Goal: Task Accomplishment & Management: Use online tool/utility

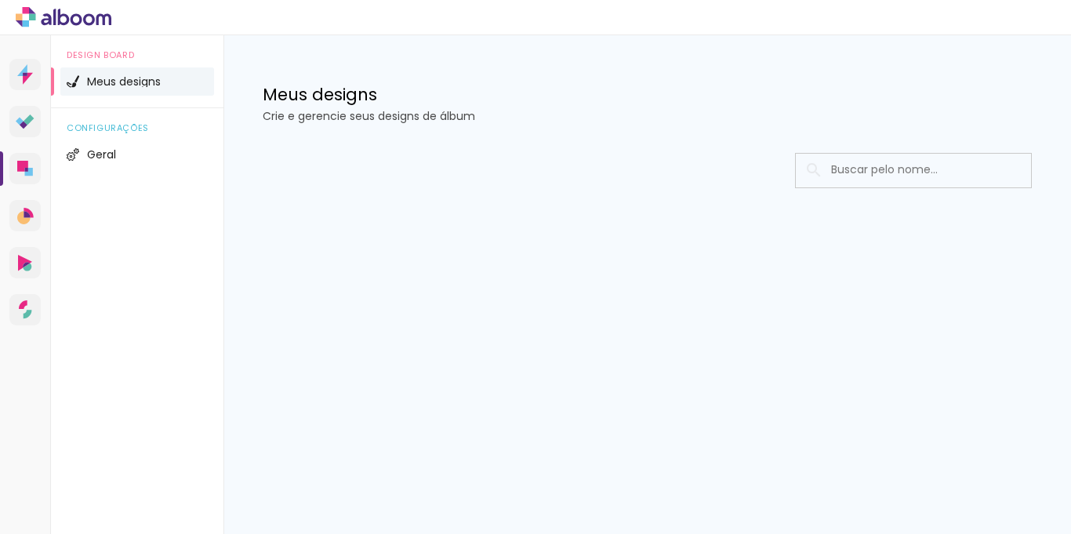
click at [107, 84] on span "Meus designs" at bounding box center [124, 81] width 74 height 11
click at [98, 149] on span "Geral" at bounding box center [101, 154] width 29 height 11
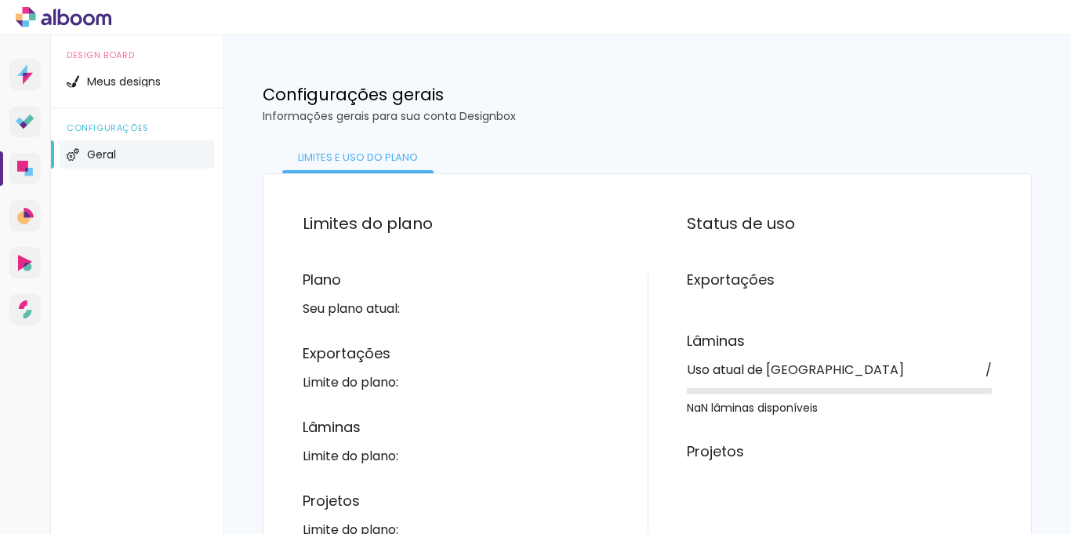
click at [31, 166] on icon at bounding box center [25, 169] width 16 height 16
click at [122, 78] on span "Meus designs" at bounding box center [124, 81] width 74 height 11
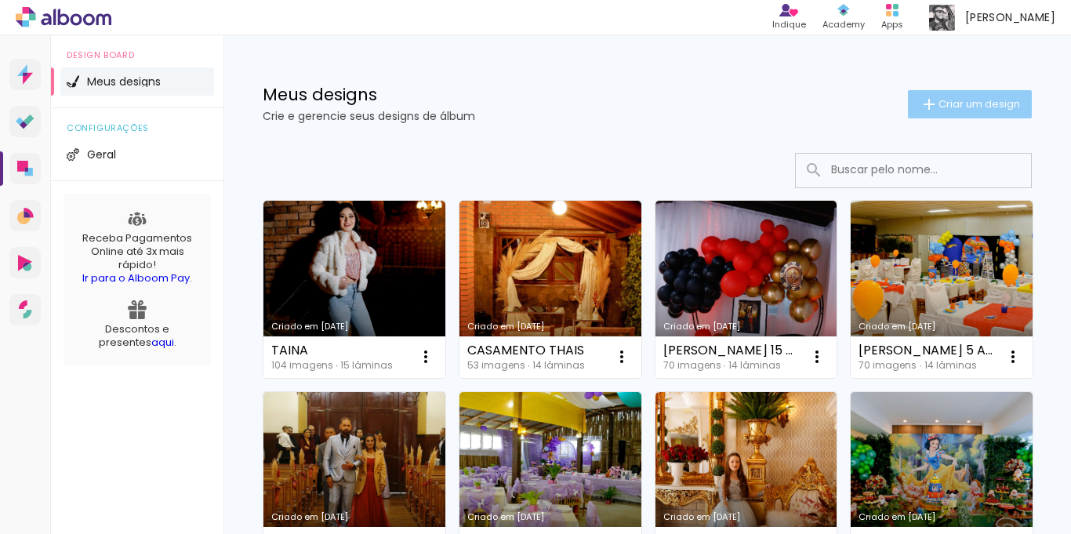
click at [967, 108] on span "Criar um design" at bounding box center [979, 104] width 82 height 10
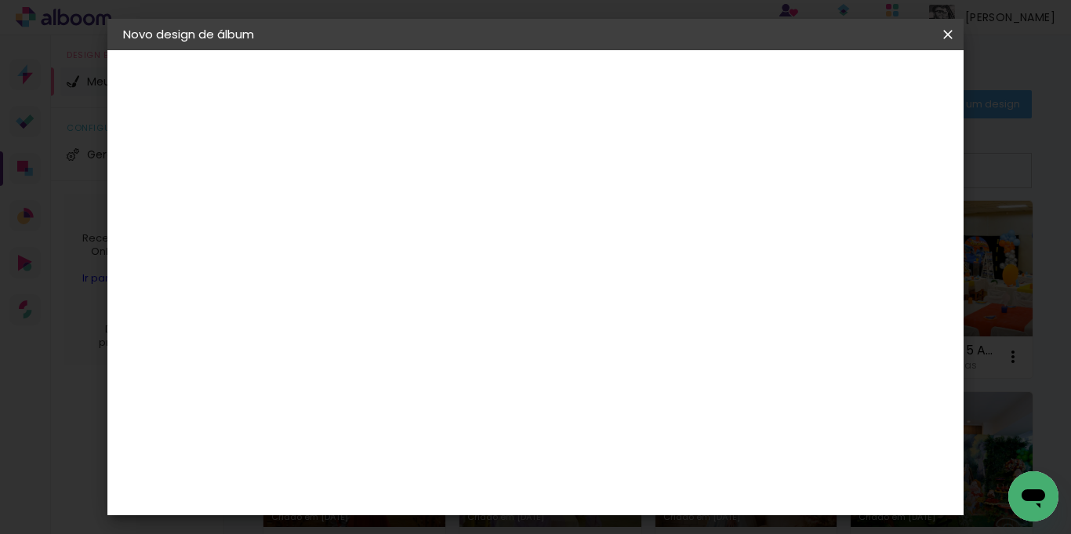
click at [379, 212] on input at bounding box center [379, 210] width 0 height 24
type input "NANDRYA"
type paper-input "NANDRYA"
click at [540, 87] on paper-button "Avançar" at bounding box center [501, 83] width 77 height 27
click at [0, 0] on slot "Tamanho Livre" at bounding box center [0, 0] width 0 height 0
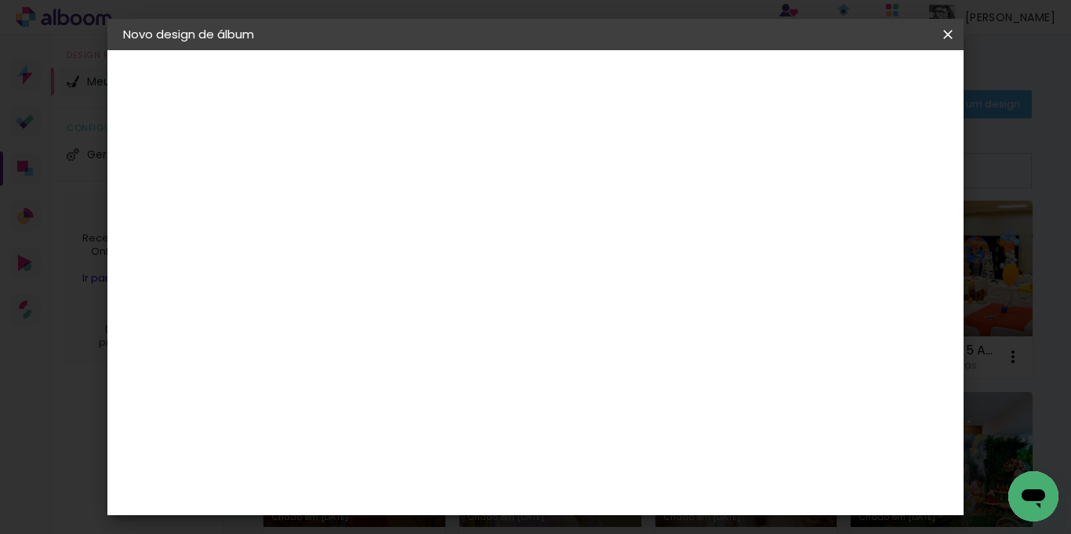
click at [0, 0] on slot "Avançar" at bounding box center [0, 0] width 0 height 0
drag, startPoint x: 861, startPoint y: 235, endPoint x: 821, endPoint y: 242, distance: 40.6
type input "6"
type paper-input "6"
click at [854, 242] on input "6" at bounding box center [868, 237] width 28 height 24
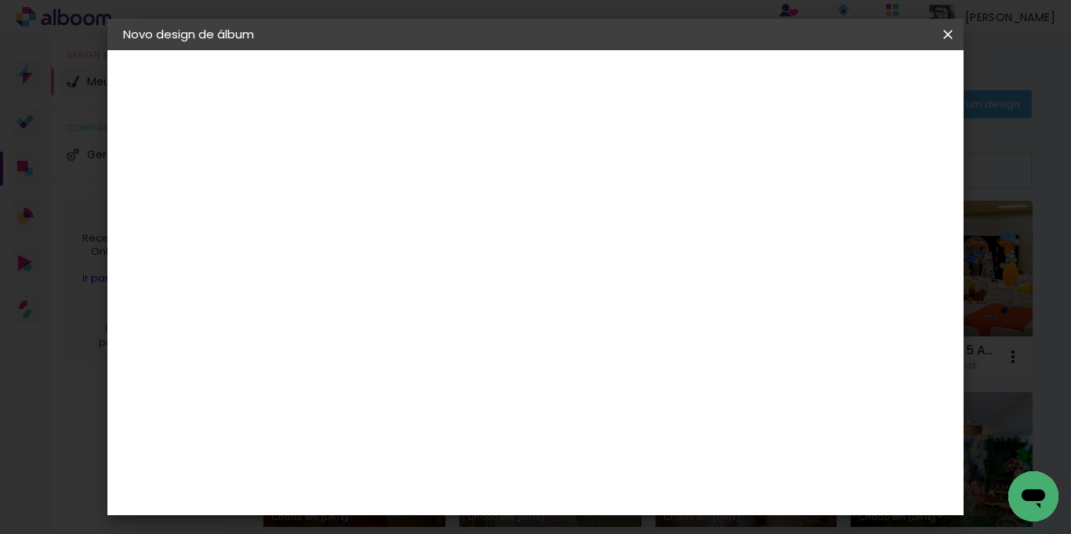
type input "5"
type paper-input "5"
click at [878, 241] on input "5" at bounding box center [868, 237] width 28 height 24
type input "4"
type paper-input "4"
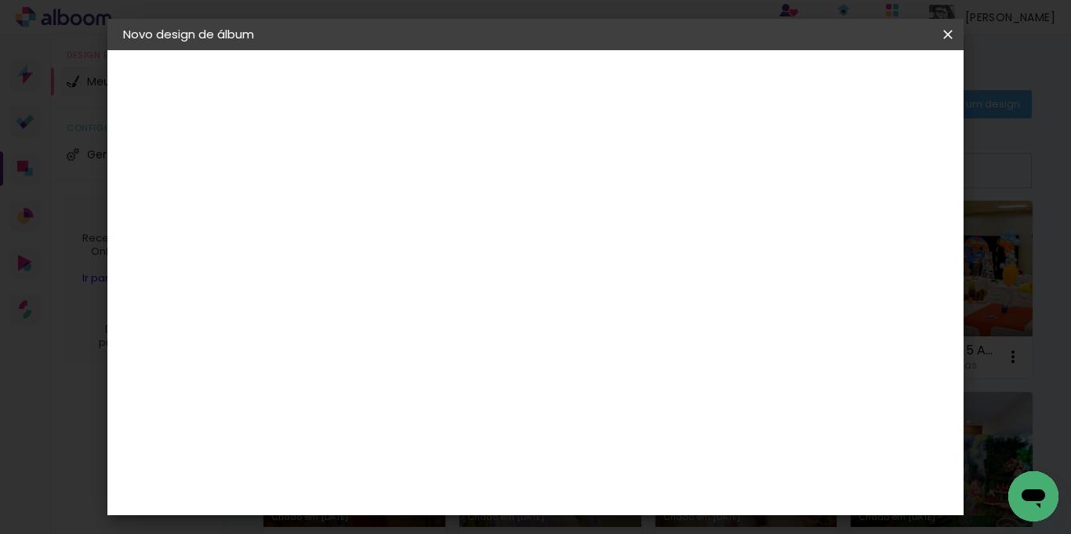
click at [878, 241] on input "4" at bounding box center [871, 237] width 28 height 24
type input "3"
type paper-input "3"
click at [880, 244] on input "3" at bounding box center [872, 237] width 28 height 24
click at [850, 82] on span "Iniciar design" at bounding box center [813, 83] width 71 height 11
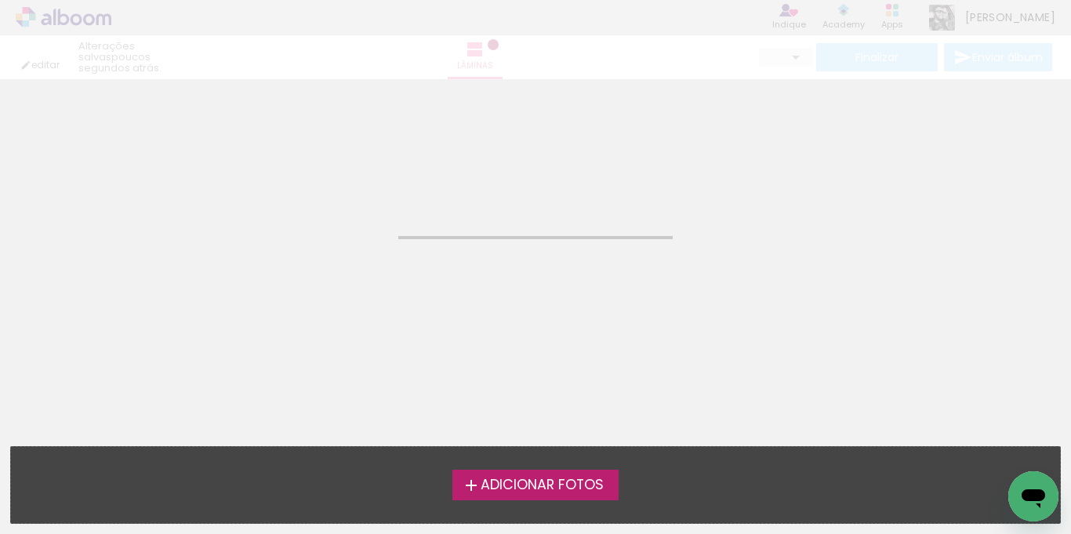
click at [526, 467] on div "Adicionar Fotos Solte suas fotos aqui..." at bounding box center [535, 485] width 1049 height 76
click at [531, 478] on span "Adicionar Fotos" at bounding box center [542, 485] width 123 height 14
click at [0, 0] on input "file" at bounding box center [0, 0] width 0 height 0
